Goal: Task Accomplishment & Management: Manage account settings

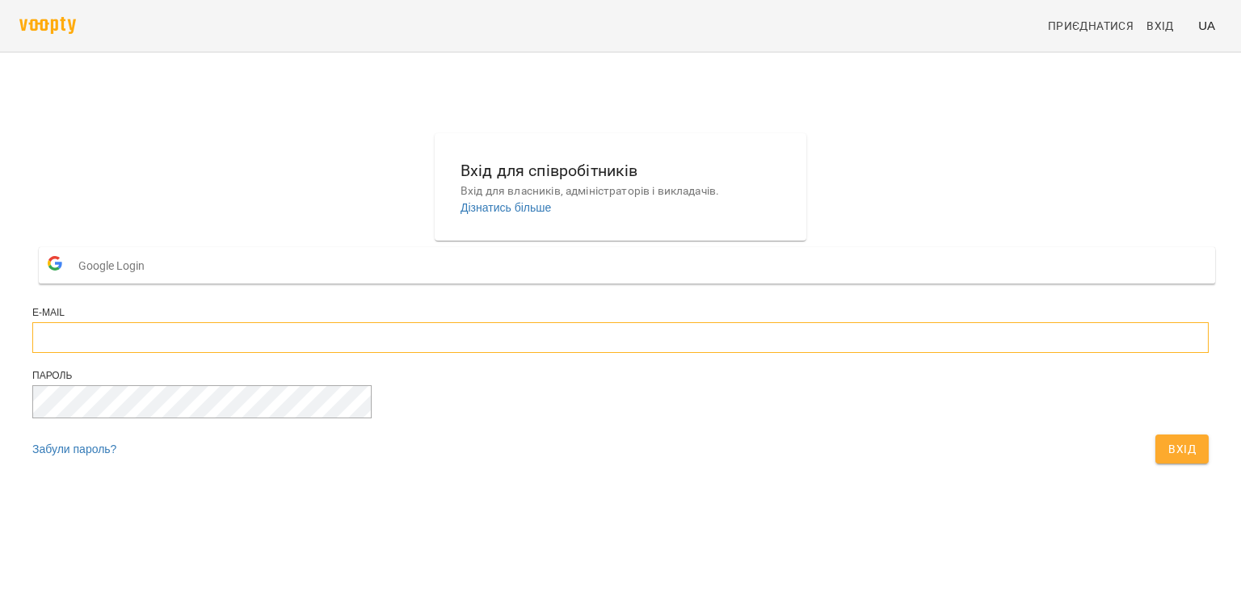
type input "**********"
drag, startPoint x: 763, startPoint y: 489, endPoint x: 715, endPoint y: 466, distance: 52.8
click at [1168, 459] on span "Вхід" at bounding box center [1181, 449] width 27 height 19
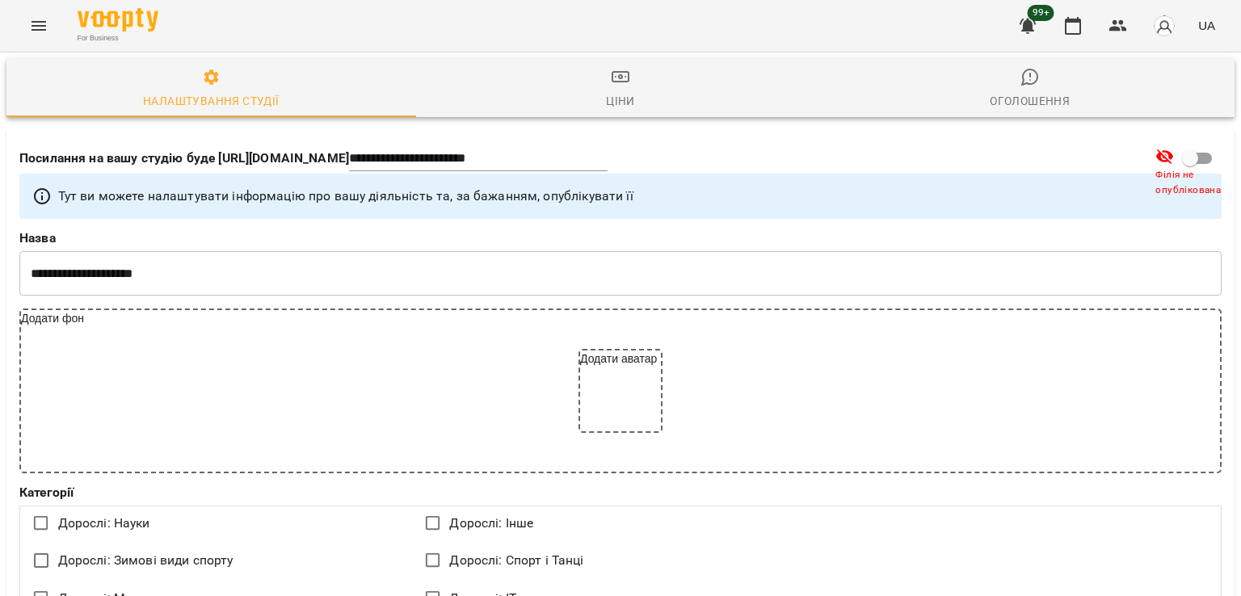
select select "**"
click at [45, 23] on icon "Menu" at bounding box center [38, 25] width 19 height 19
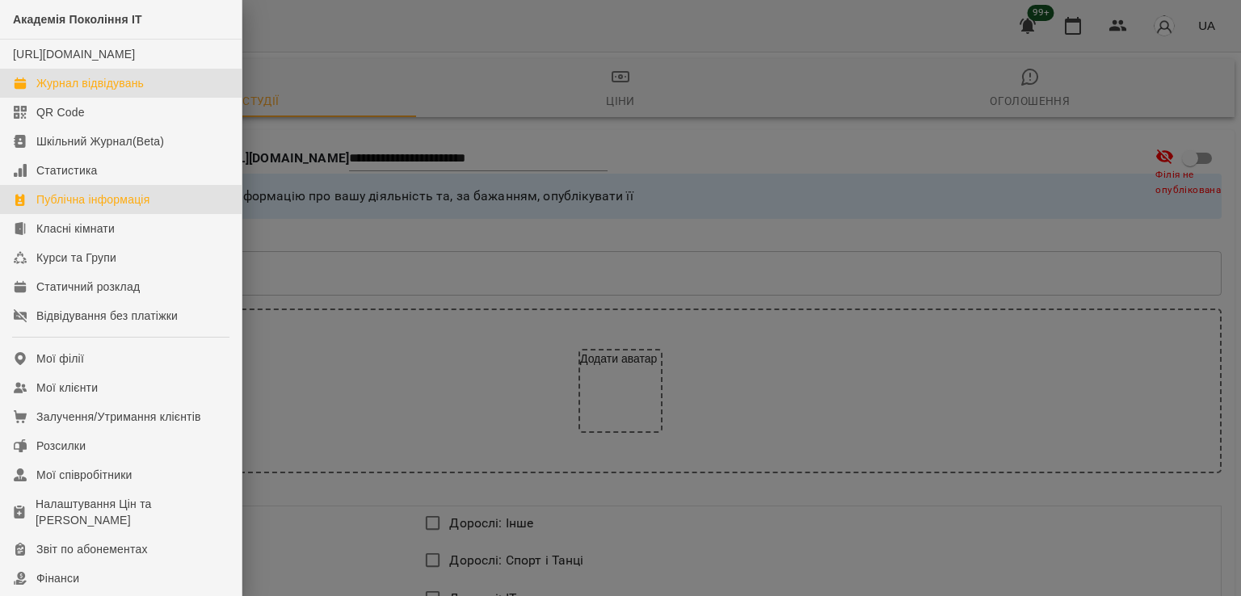
click at [108, 91] on div "Журнал відвідувань" at bounding box center [89, 83] width 107 height 16
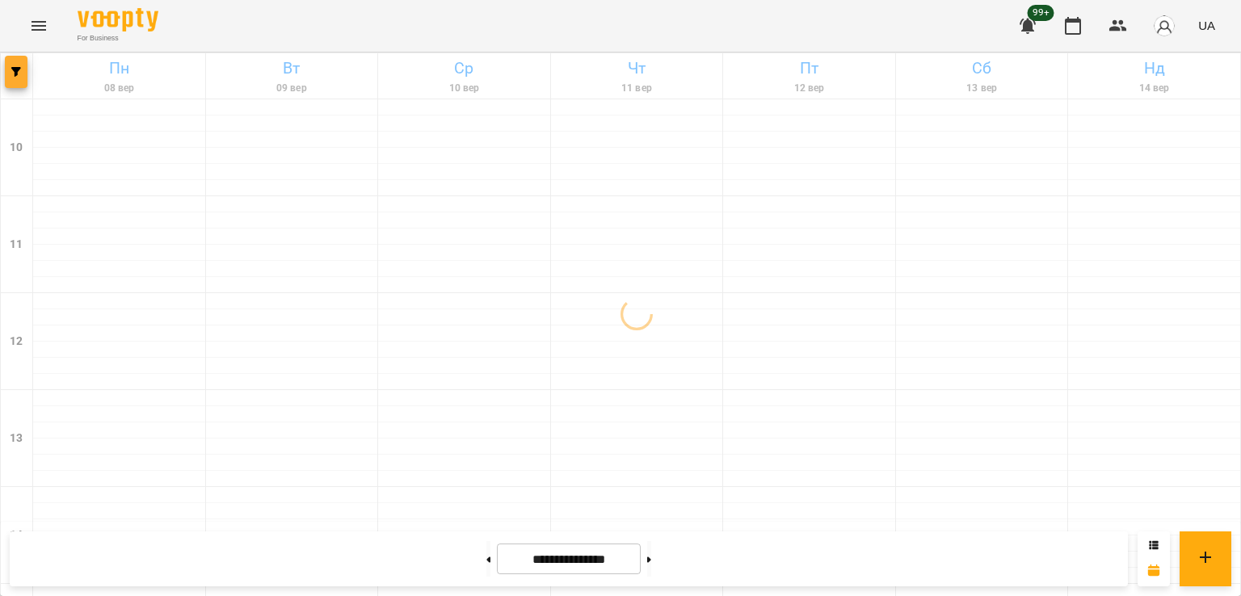
click at [25, 81] on button "button" at bounding box center [16, 72] width 23 height 32
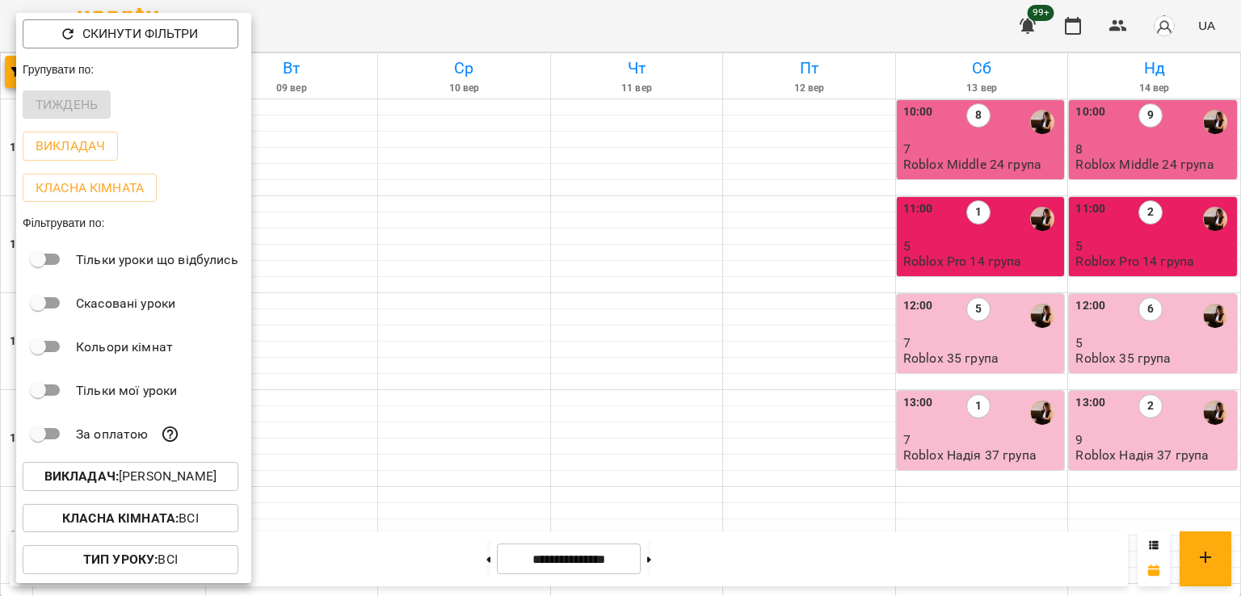
click at [162, 482] on p "Викладач : [PERSON_NAME]" at bounding box center [130, 476] width 172 height 19
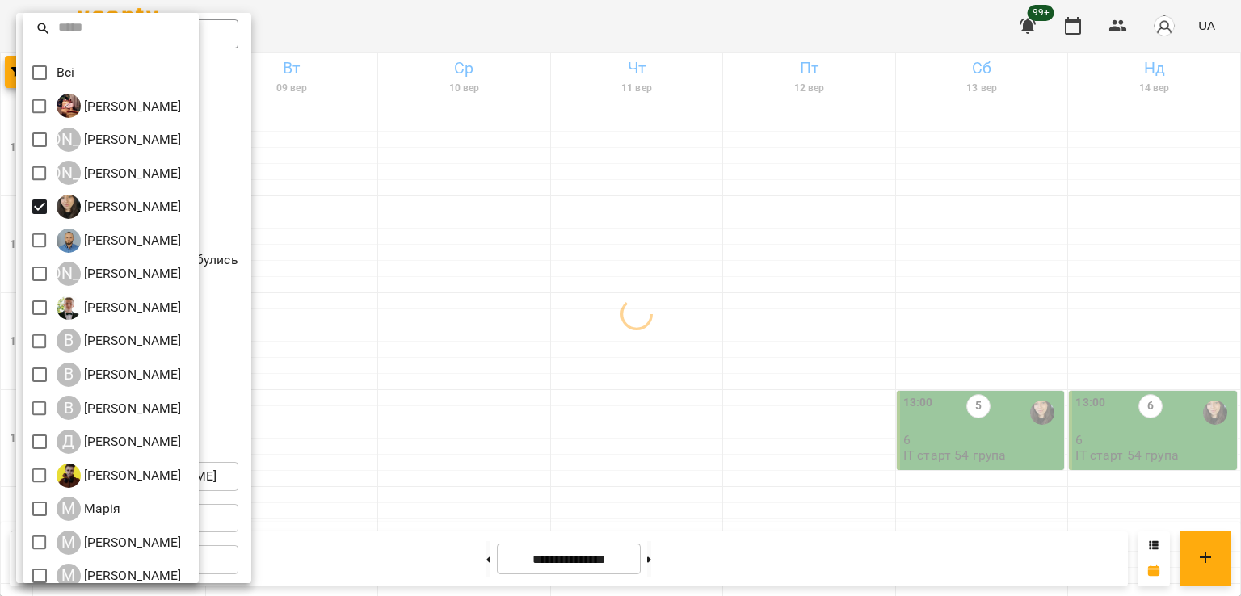
click at [452, 276] on div at bounding box center [620, 298] width 1241 height 596
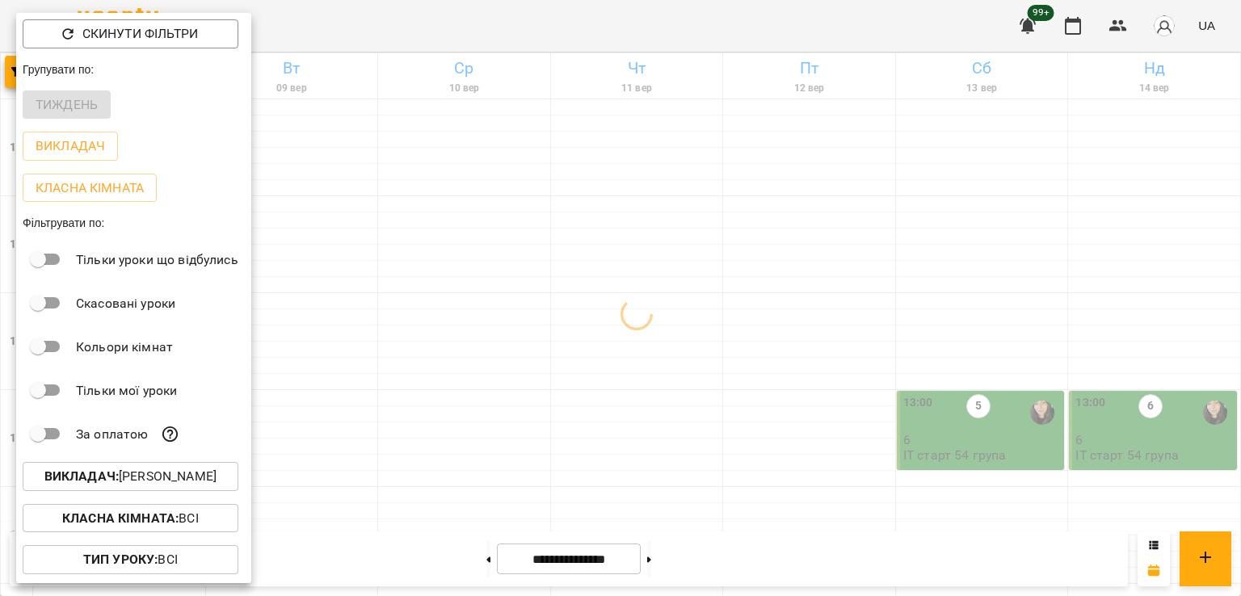
click at [598, 337] on div at bounding box center [620, 298] width 1241 height 596
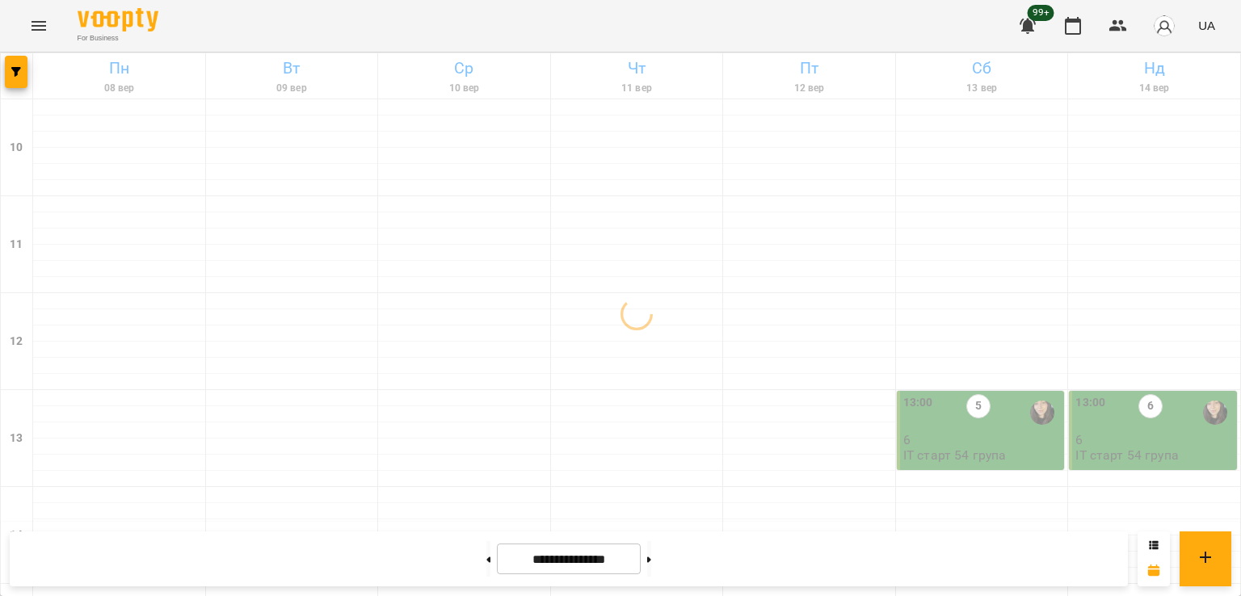
scroll to position [727, 0]
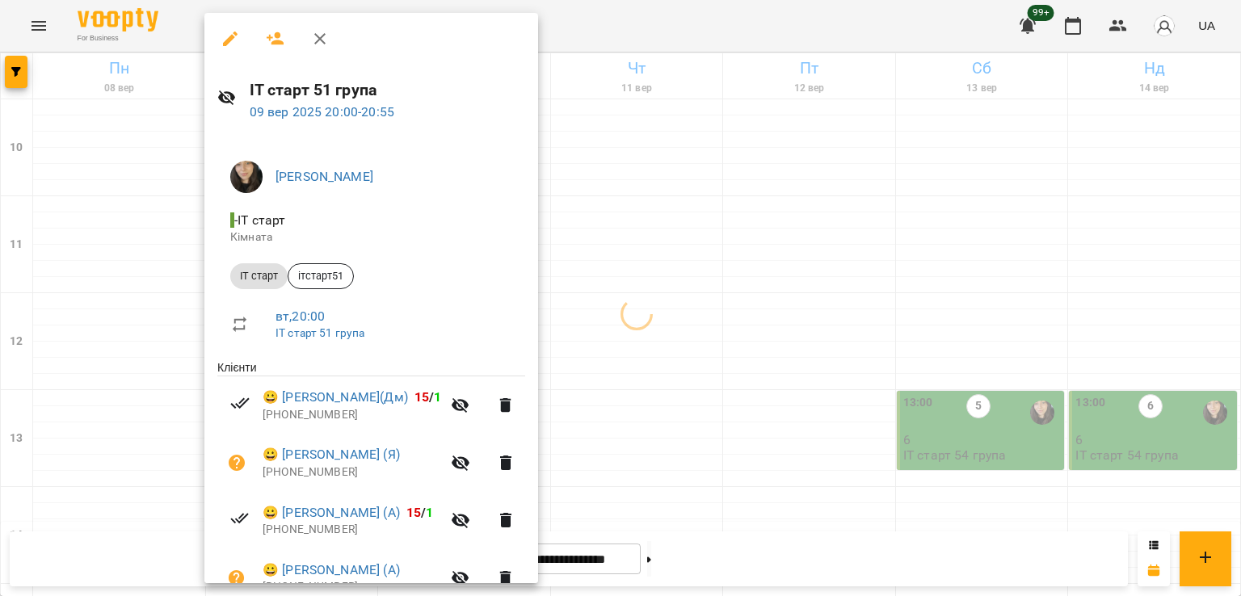
scroll to position [196, 0]
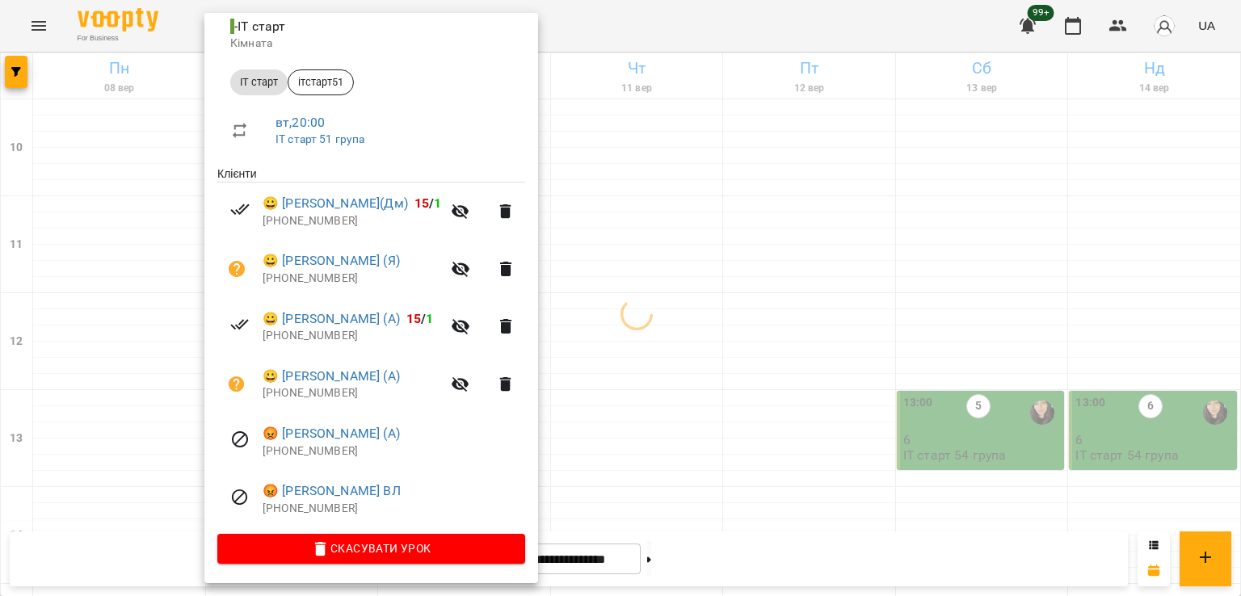
click at [653, 337] on div at bounding box center [620, 298] width 1241 height 596
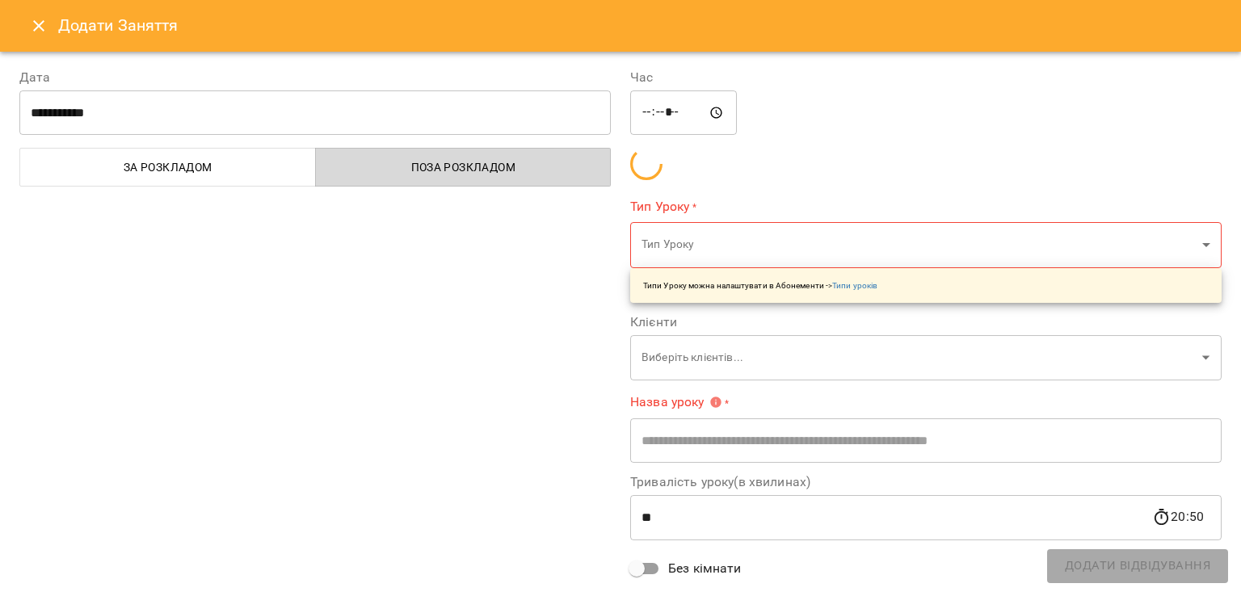
type input "**********"
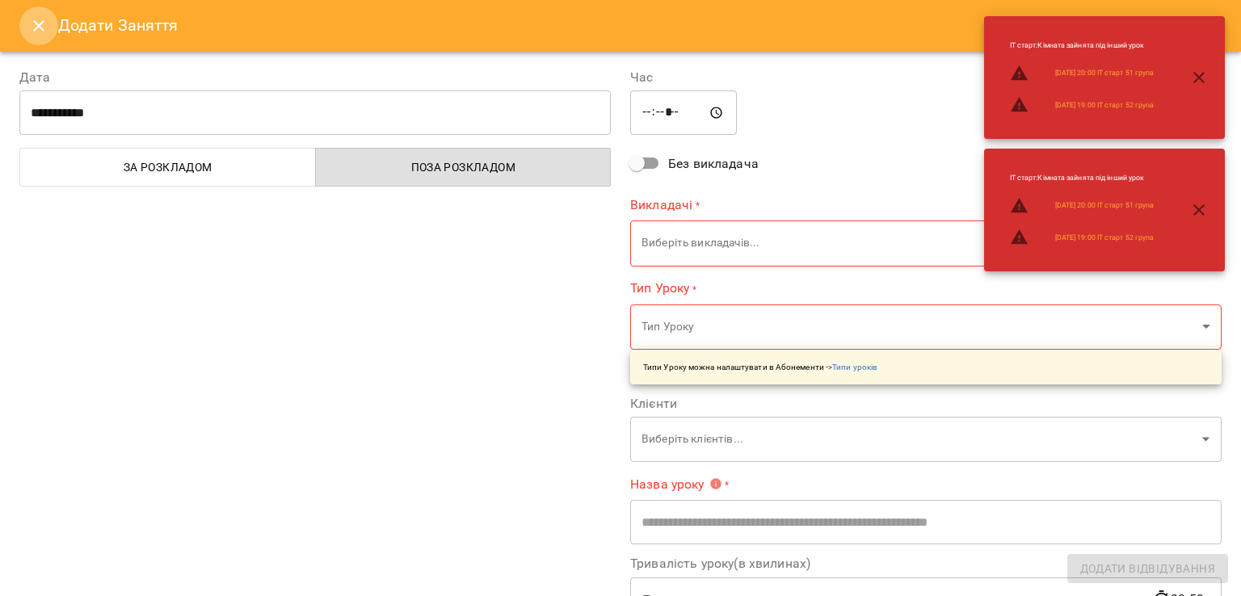
click at [31, 26] on icon "Close" at bounding box center [38, 25] width 19 height 19
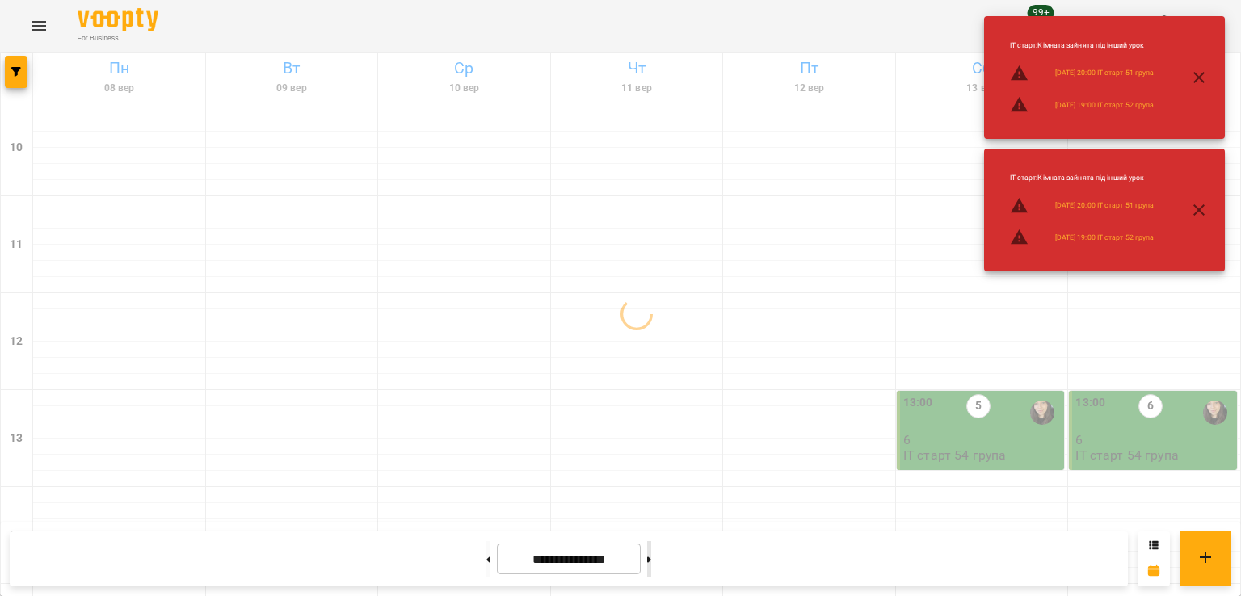
click at [651, 570] on button at bounding box center [649, 559] width 4 height 36
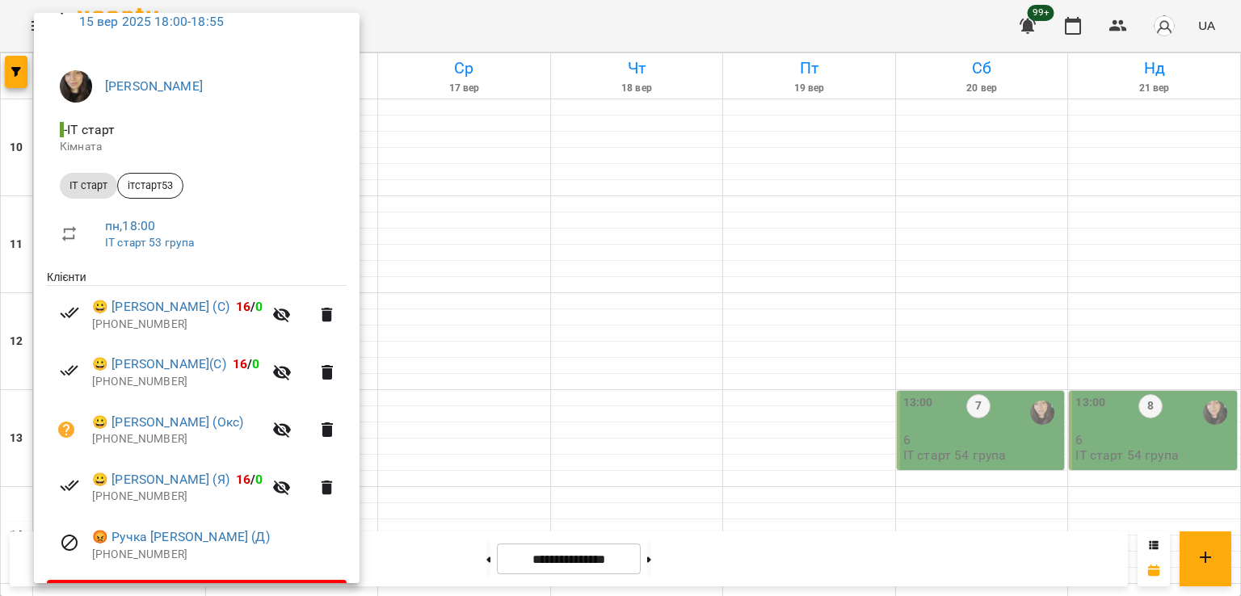
scroll to position [138, 0]
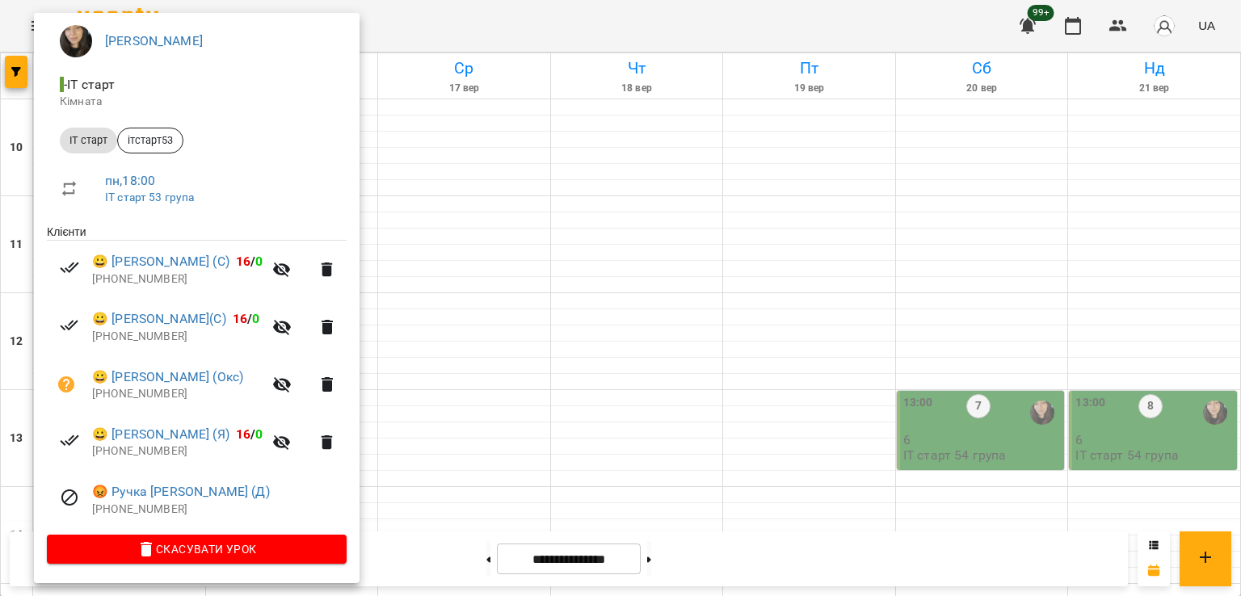
click at [660, 188] on div at bounding box center [620, 298] width 1241 height 596
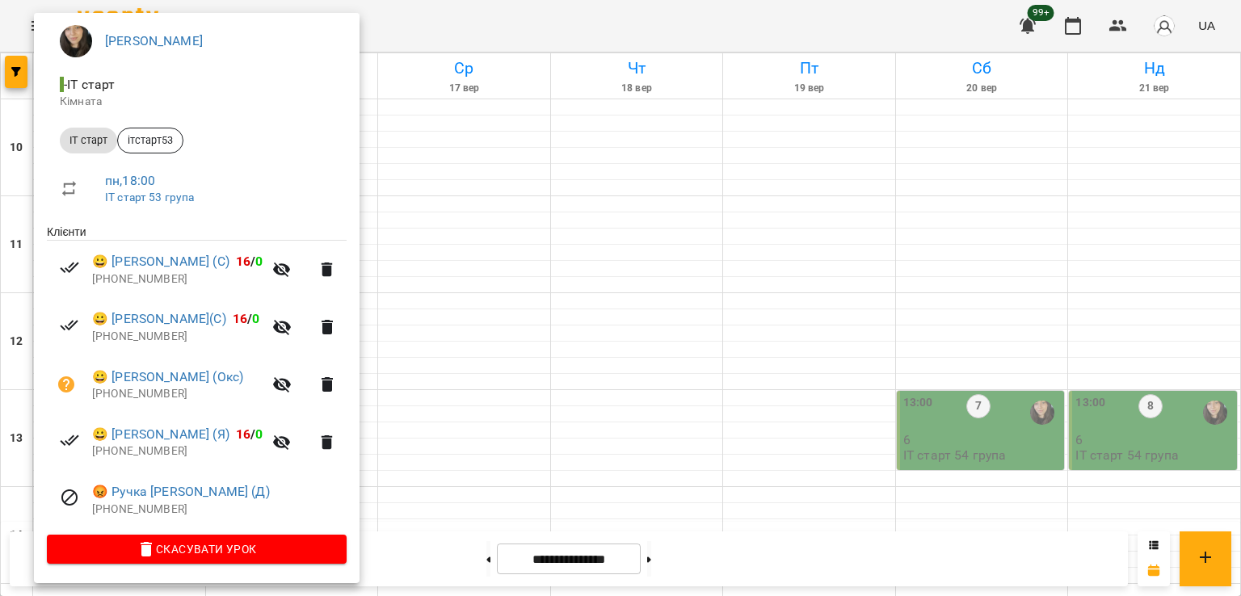
click at [494, 371] on div at bounding box center [620, 298] width 1241 height 596
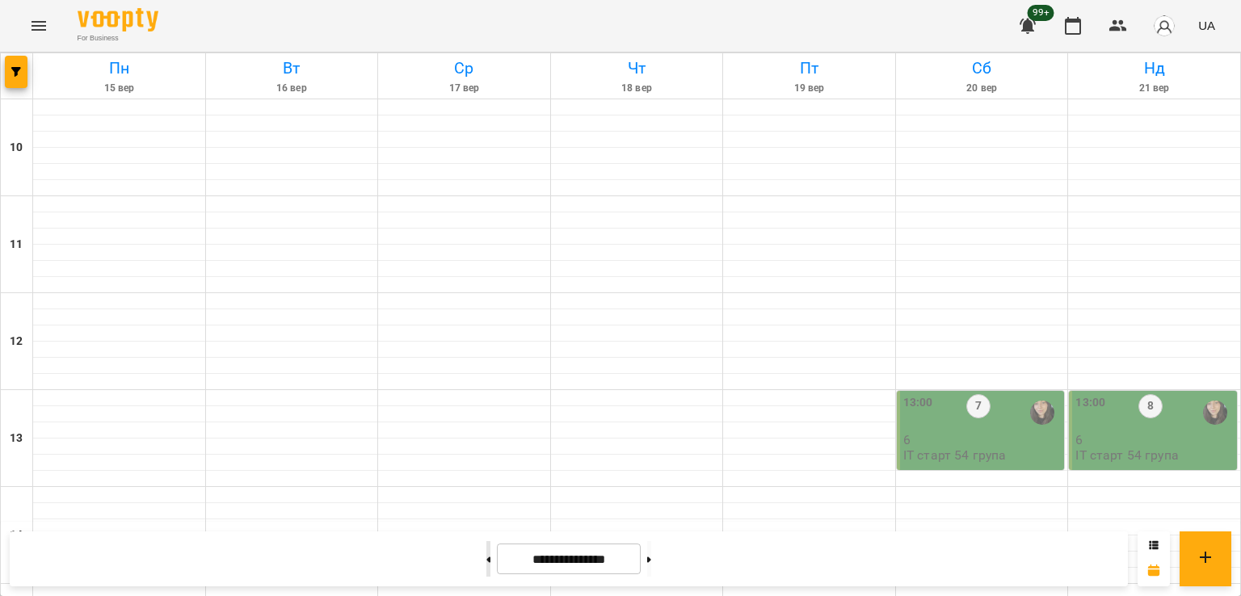
click at [486, 568] on button at bounding box center [488, 559] width 4 height 36
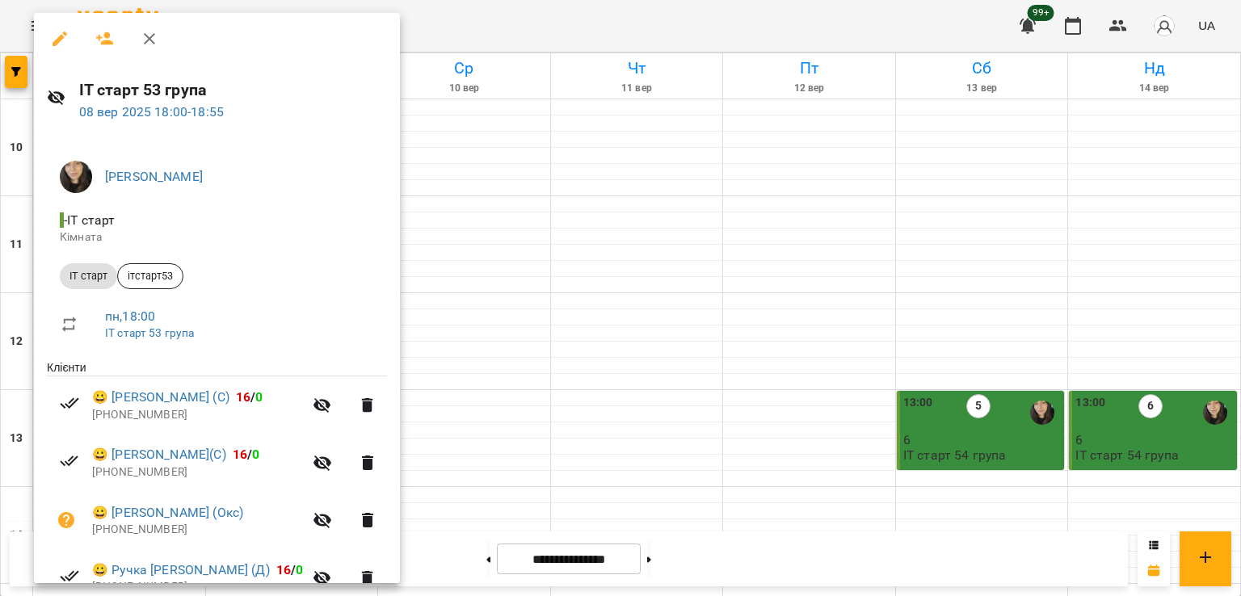
click at [799, 176] on div at bounding box center [620, 298] width 1241 height 596
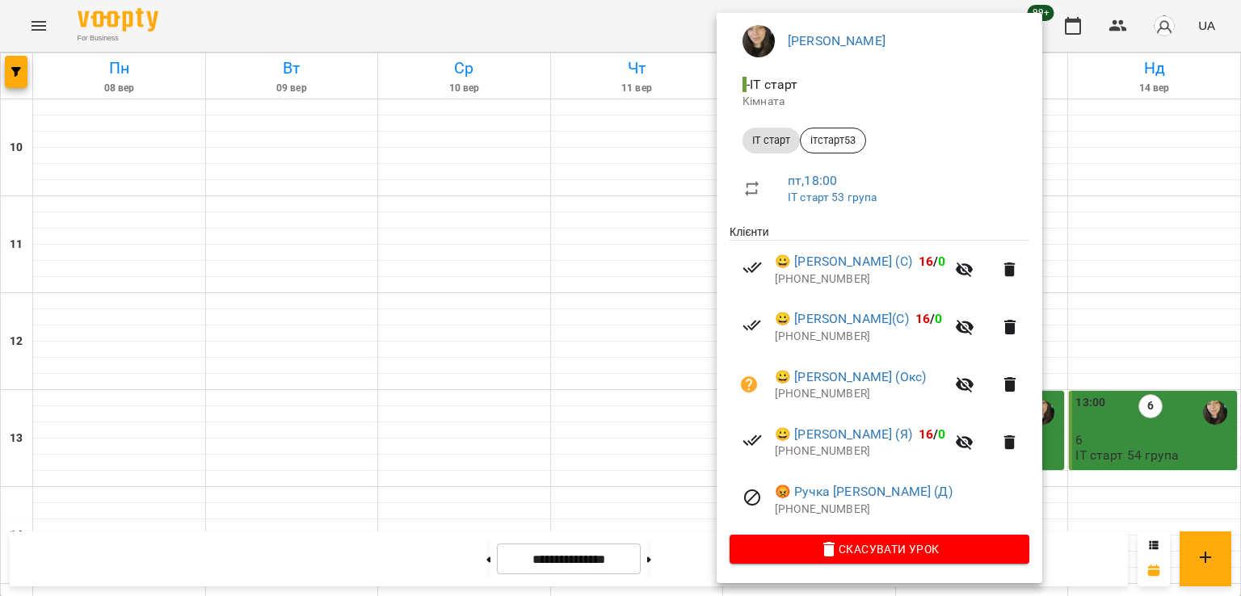
click at [524, 184] on div at bounding box center [620, 298] width 1241 height 596
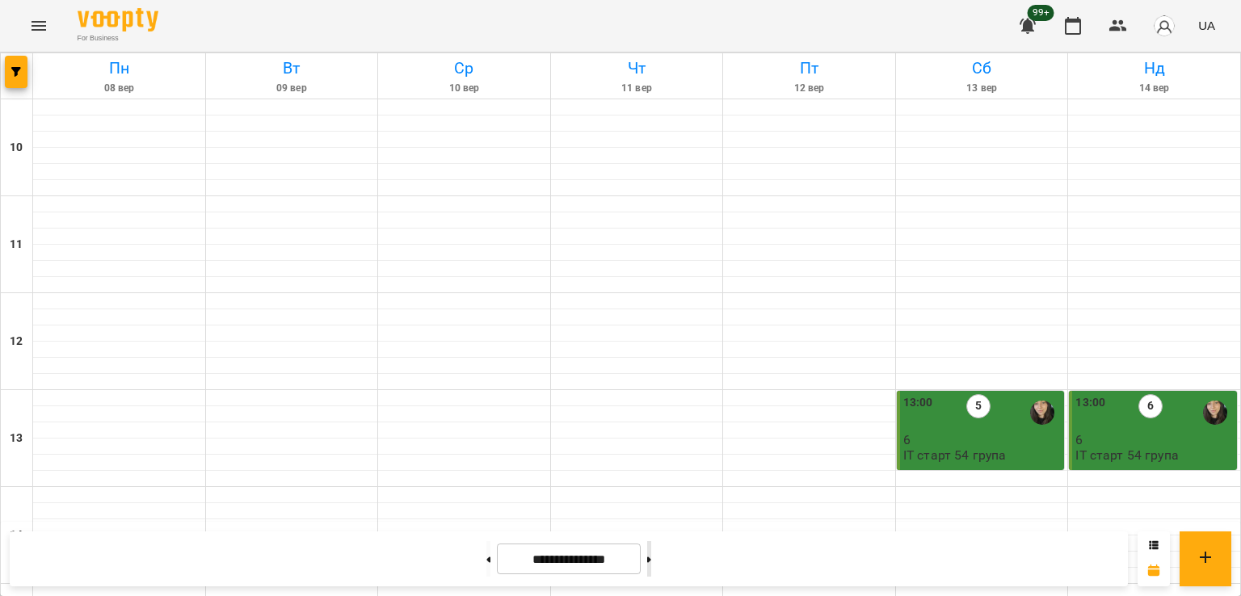
drag, startPoint x: 672, startPoint y: 561, endPoint x: 484, endPoint y: 358, distance: 276.7
click at [651, 560] on icon at bounding box center [649, 560] width 4 height 6
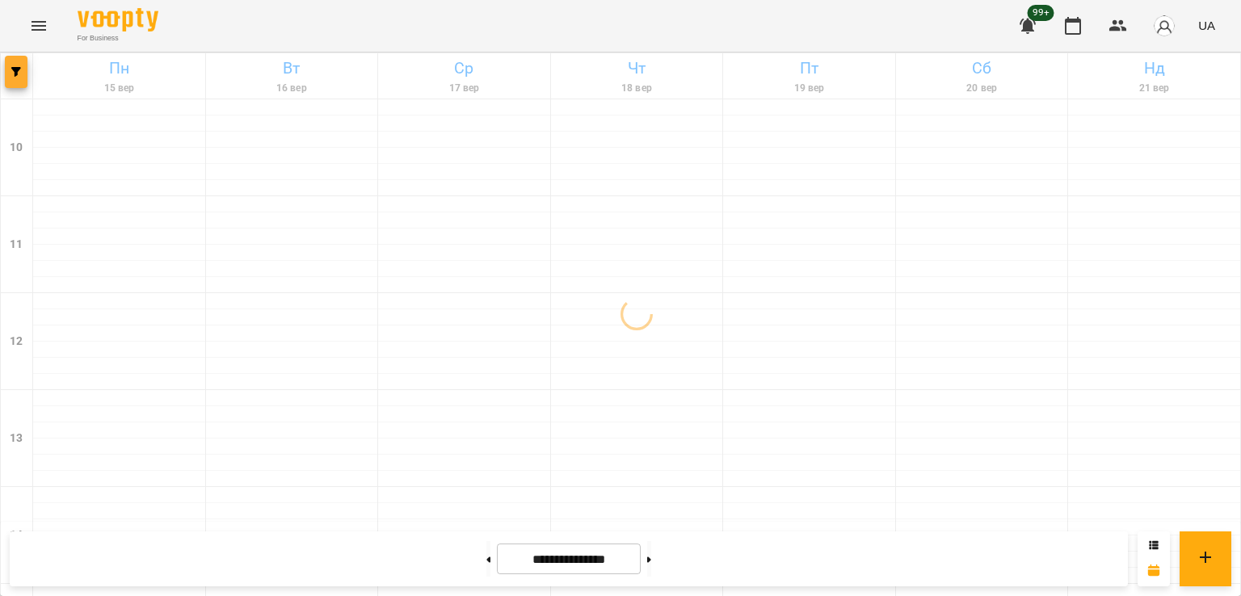
click at [19, 75] on icon "button" at bounding box center [16, 72] width 10 height 10
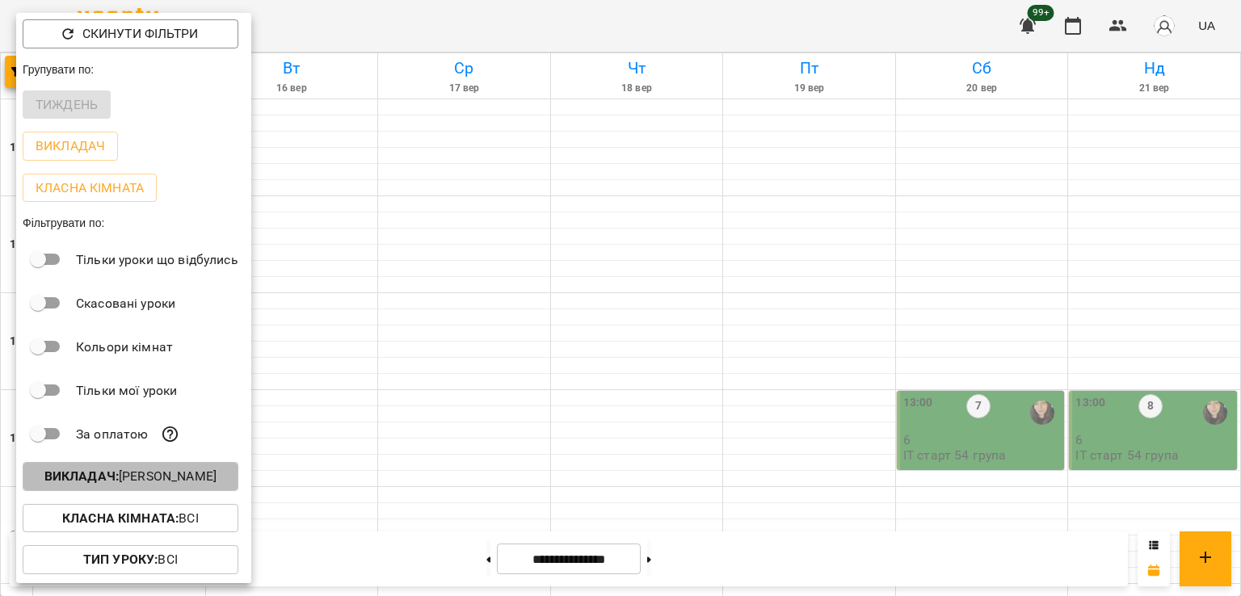
click at [166, 479] on p "Викладач : [PERSON_NAME]" at bounding box center [130, 476] width 172 height 19
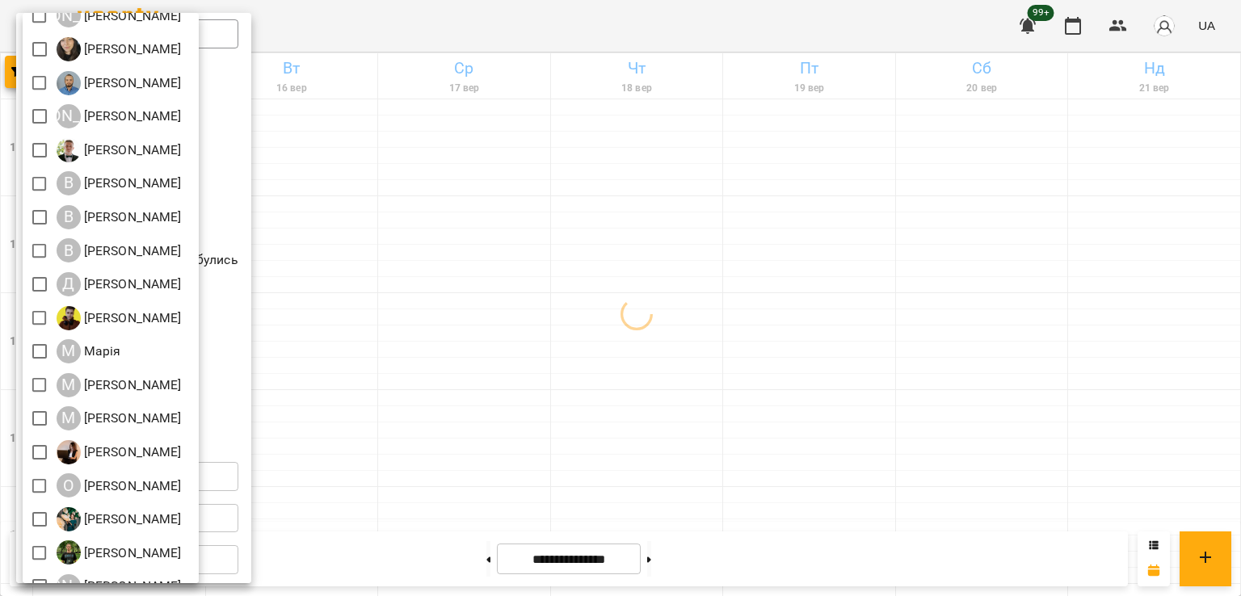
scroll to position [162, 0]
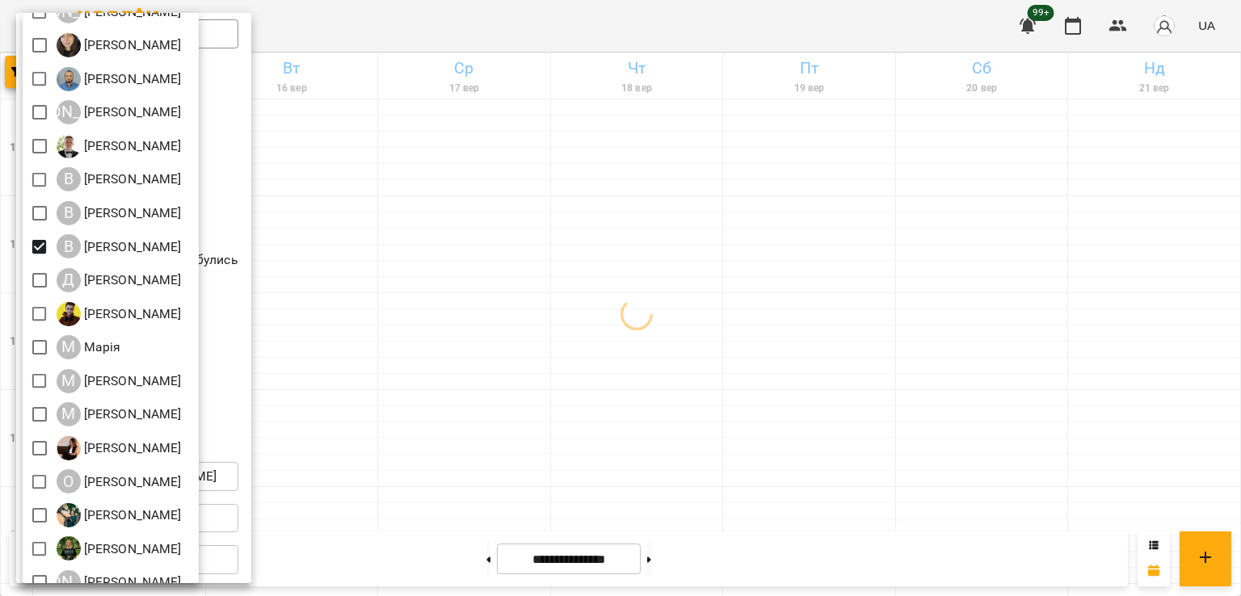
click at [615, 402] on div at bounding box center [620, 298] width 1241 height 596
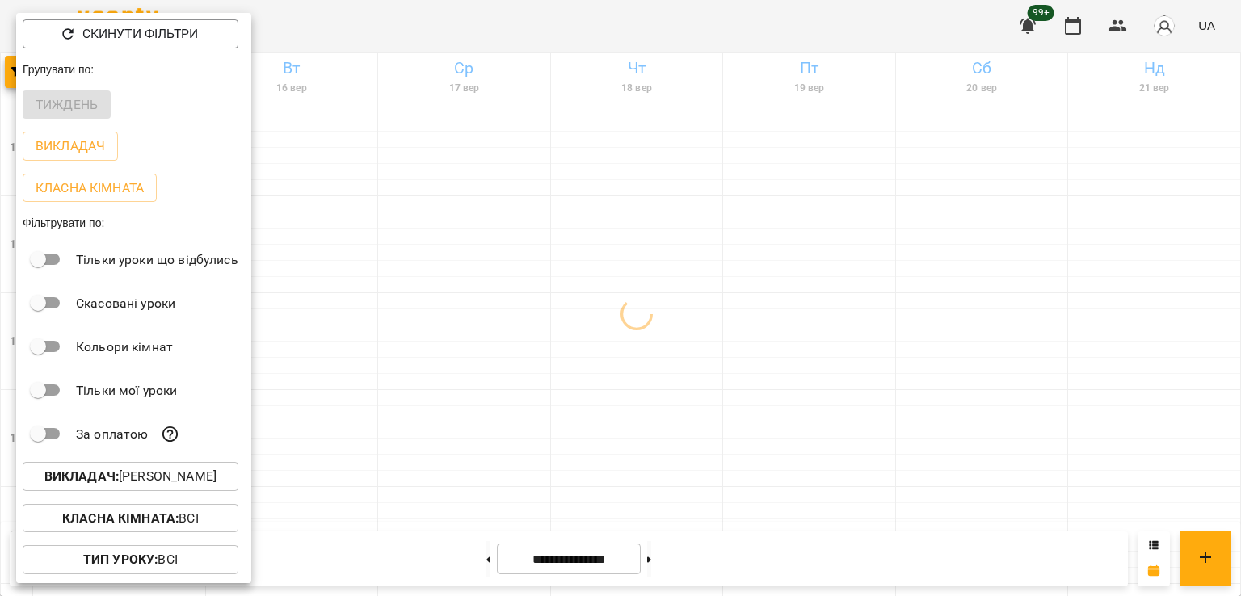
click at [511, 359] on div at bounding box center [620, 298] width 1241 height 596
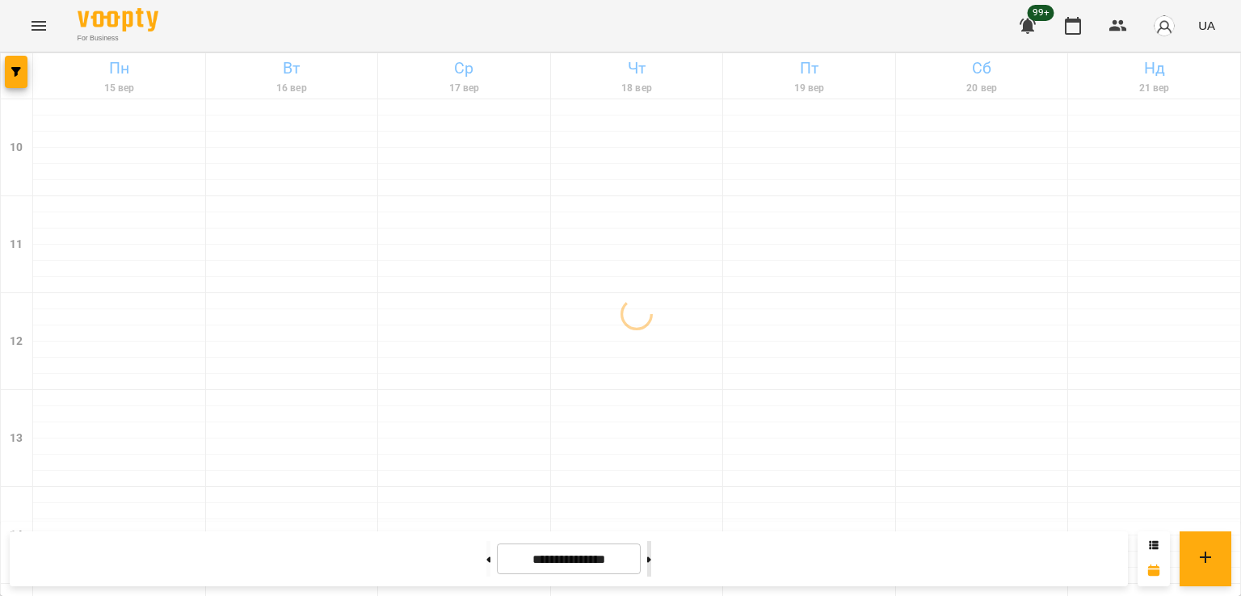
click at [651, 553] on button at bounding box center [649, 559] width 4 height 36
click at [486, 573] on button at bounding box center [488, 559] width 4 height 36
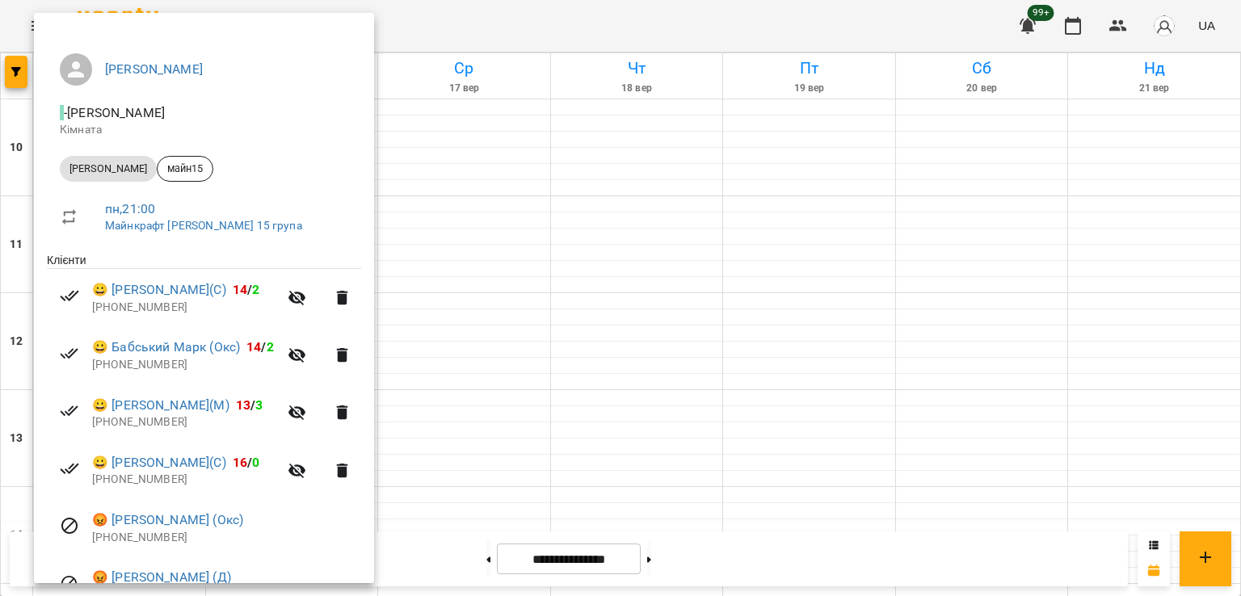
scroll to position [253, 0]
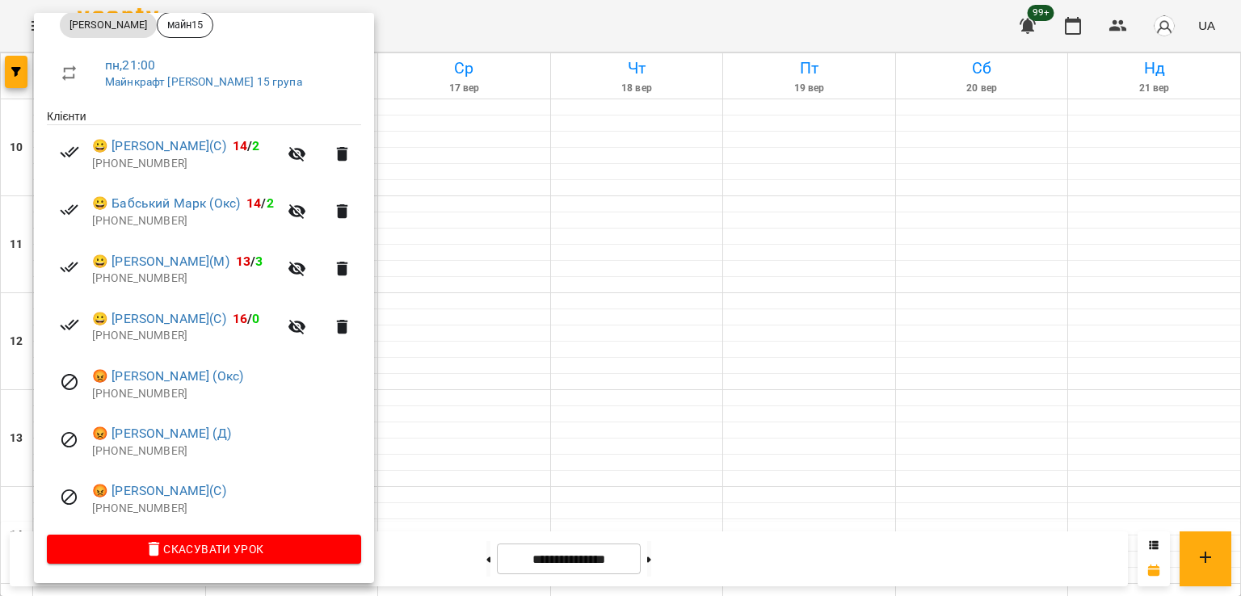
click at [487, 313] on div at bounding box center [620, 298] width 1241 height 596
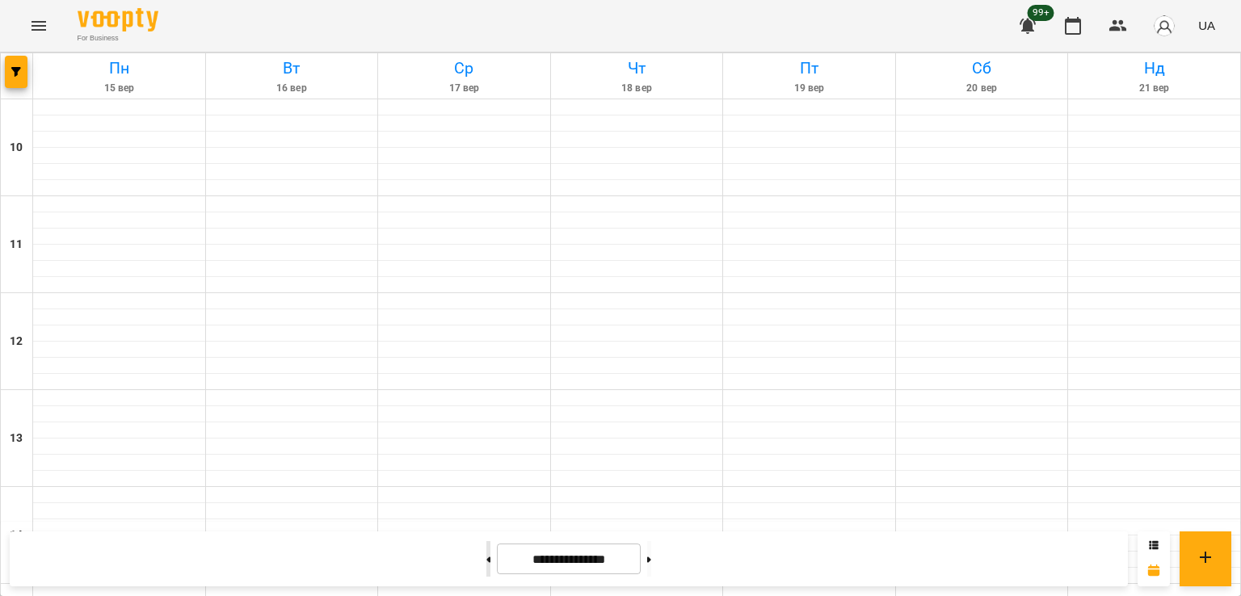
click at [486, 558] on button at bounding box center [488, 559] width 4 height 36
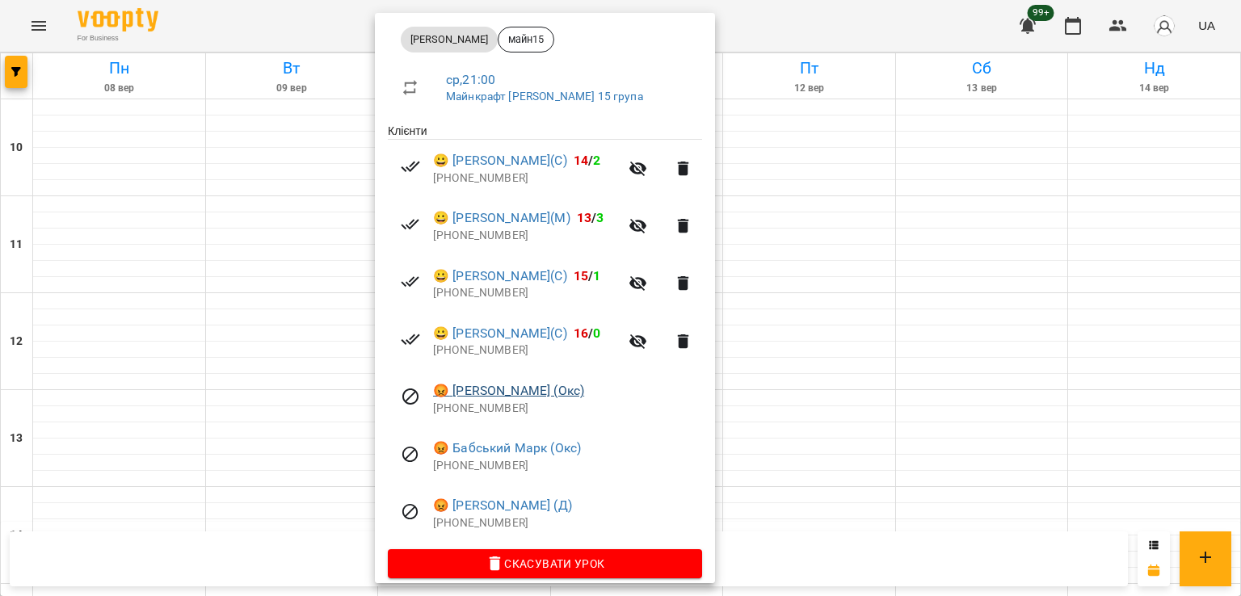
scroll to position [253, 0]
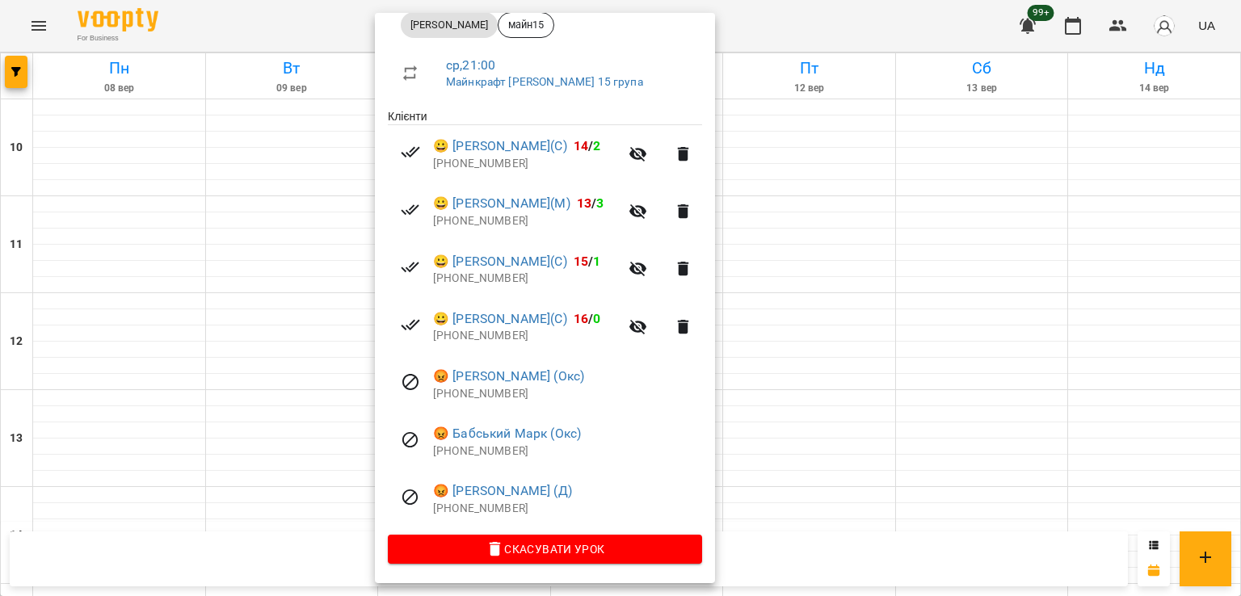
click at [297, 226] on div at bounding box center [620, 298] width 1241 height 596
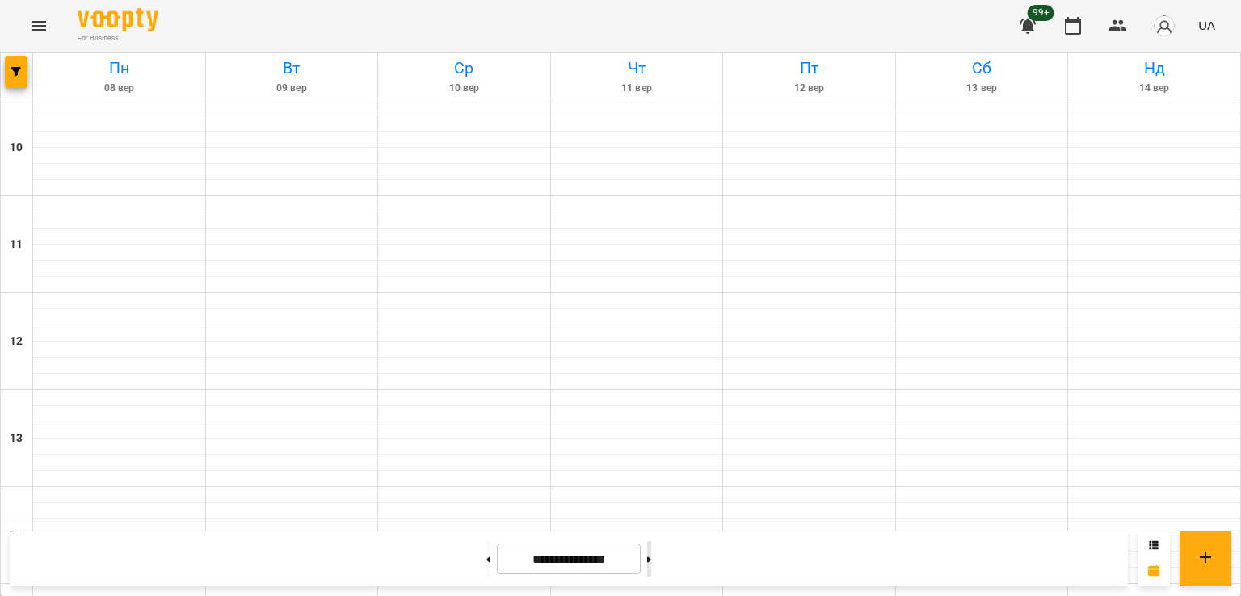
click at [651, 558] on button at bounding box center [649, 559] width 4 height 36
click at [486, 565] on button at bounding box center [488, 559] width 4 height 36
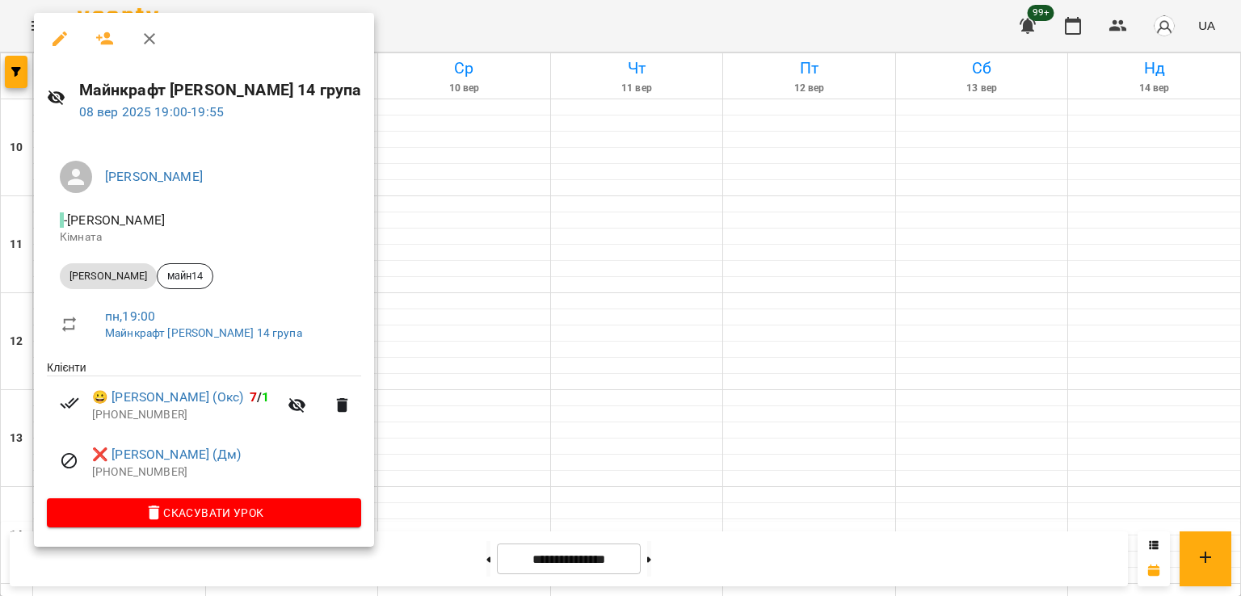
click at [638, 334] on div at bounding box center [620, 298] width 1241 height 596
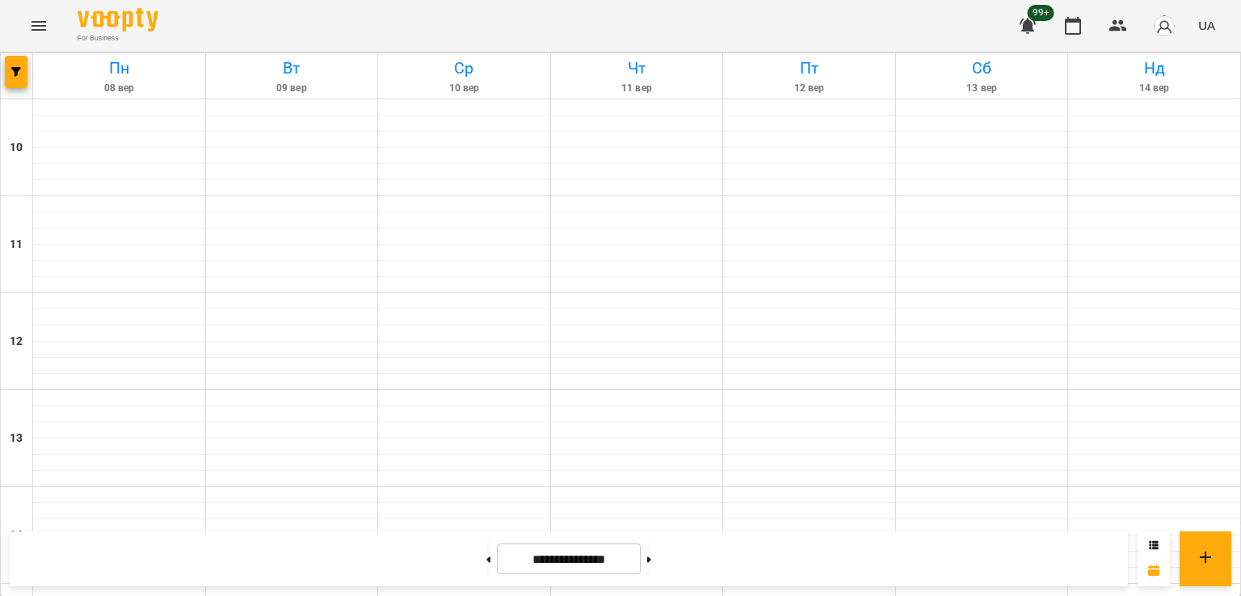
scroll to position [836, 0]
click at [651, 566] on button at bounding box center [649, 559] width 4 height 36
type input "**********"
click at [16, 72] on icon "button" at bounding box center [16, 72] width 10 height 10
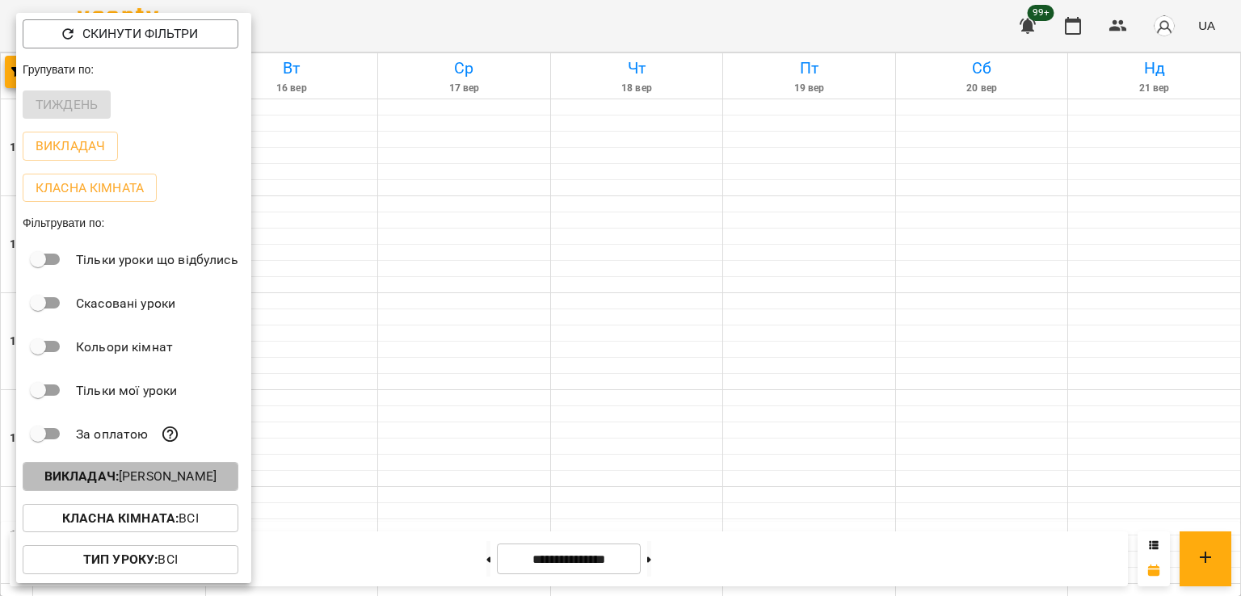
click at [194, 473] on p "Викладач : [PERSON_NAME]" at bounding box center [130, 476] width 172 height 19
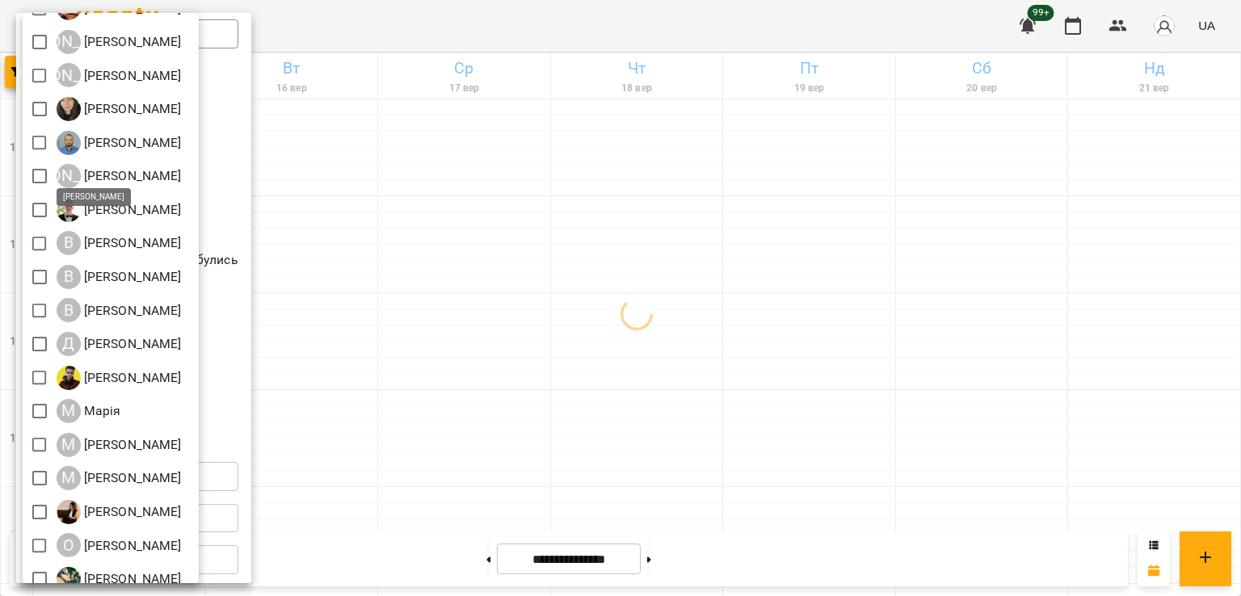
scroll to position [214, 0]
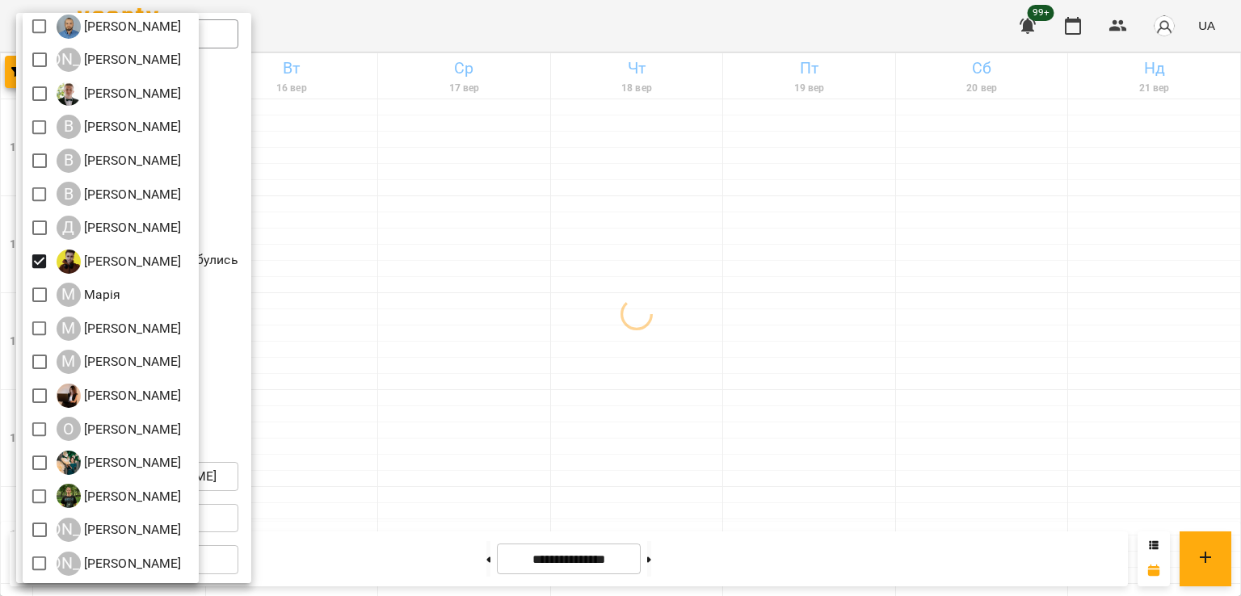
click at [573, 329] on div at bounding box center [620, 298] width 1241 height 596
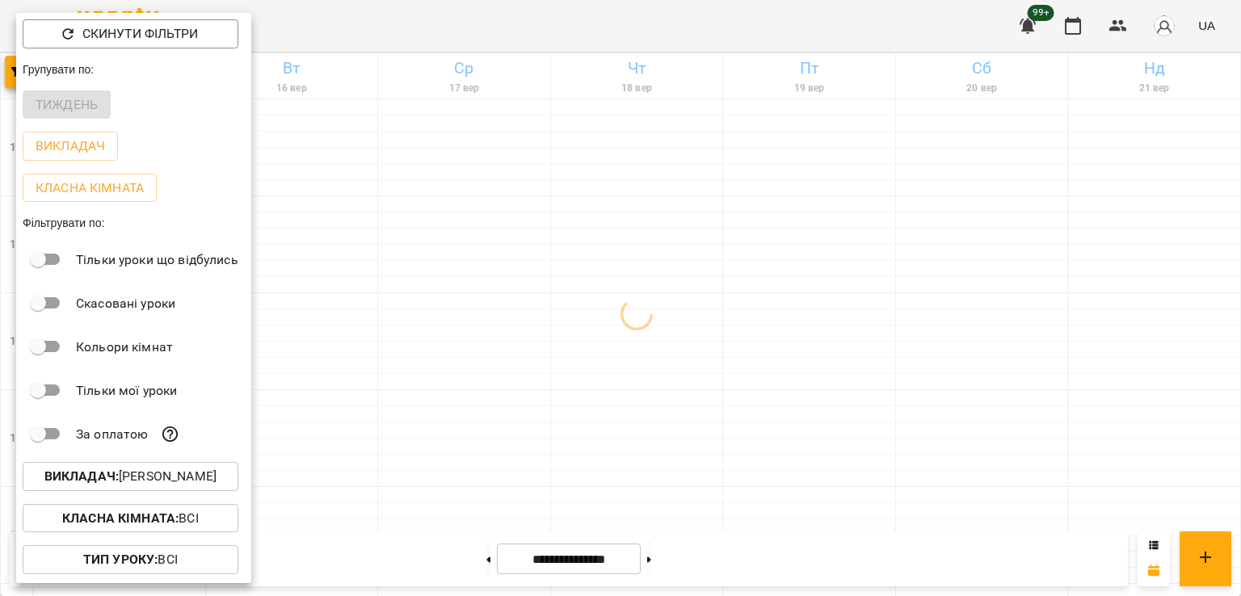
click at [419, 364] on div at bounding box center [620, 298] width 1241 height 596
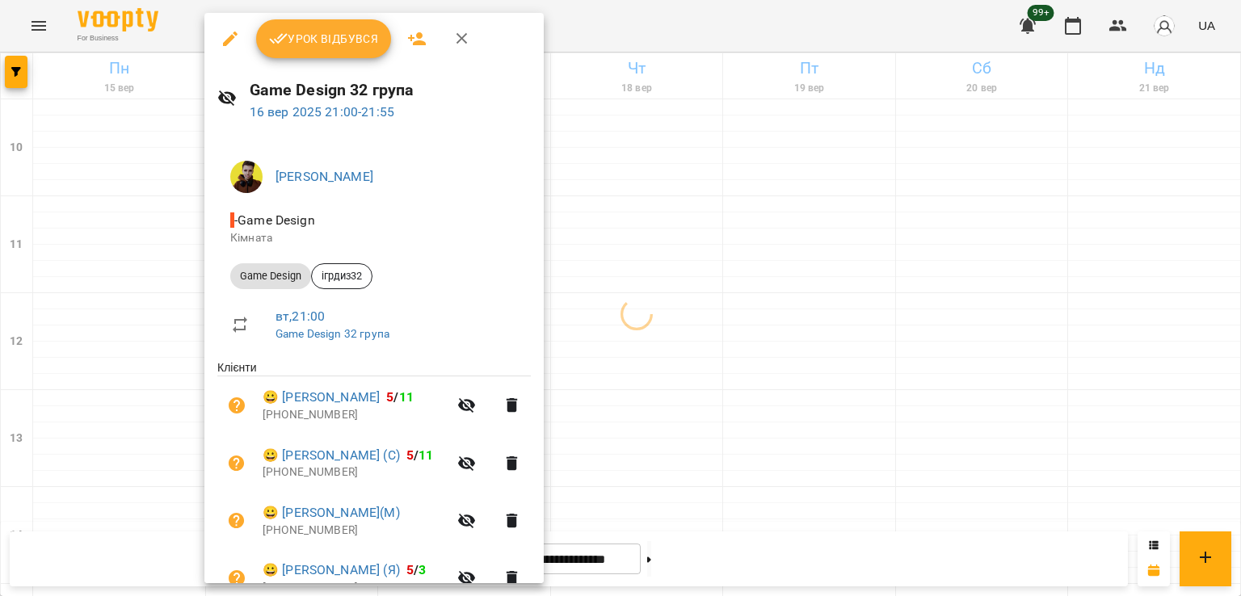
scroll to position [311, 0]
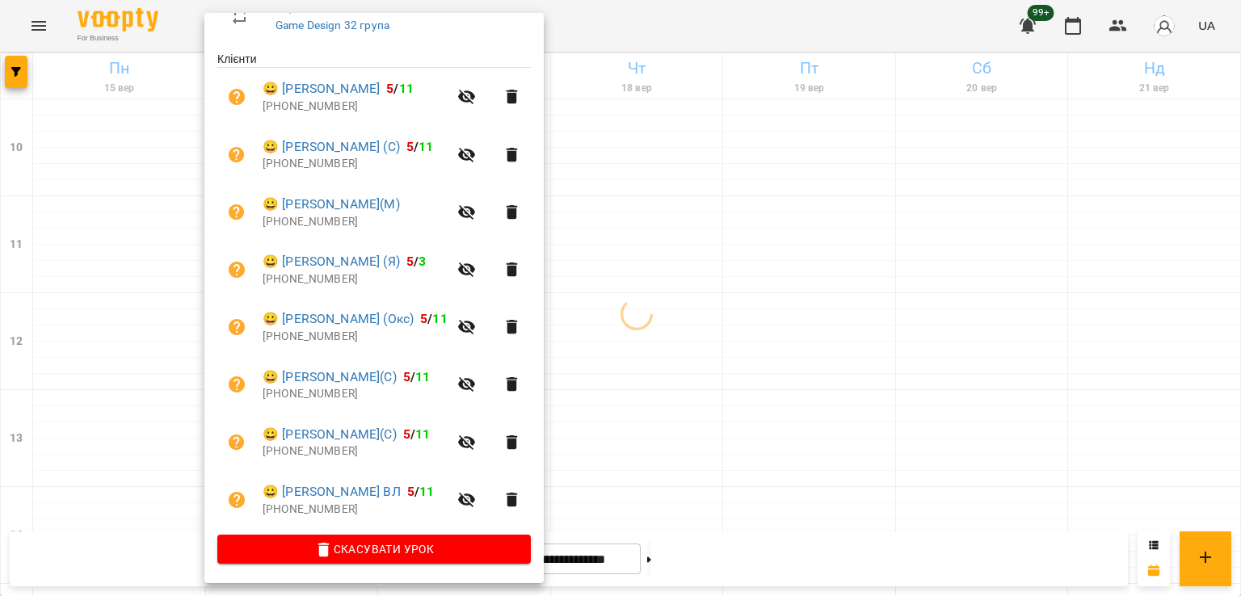
click at [656, 382] on div at bounding box center [620, 298] width 1241 height 596
